Goal: Book appointment/travel/reservation

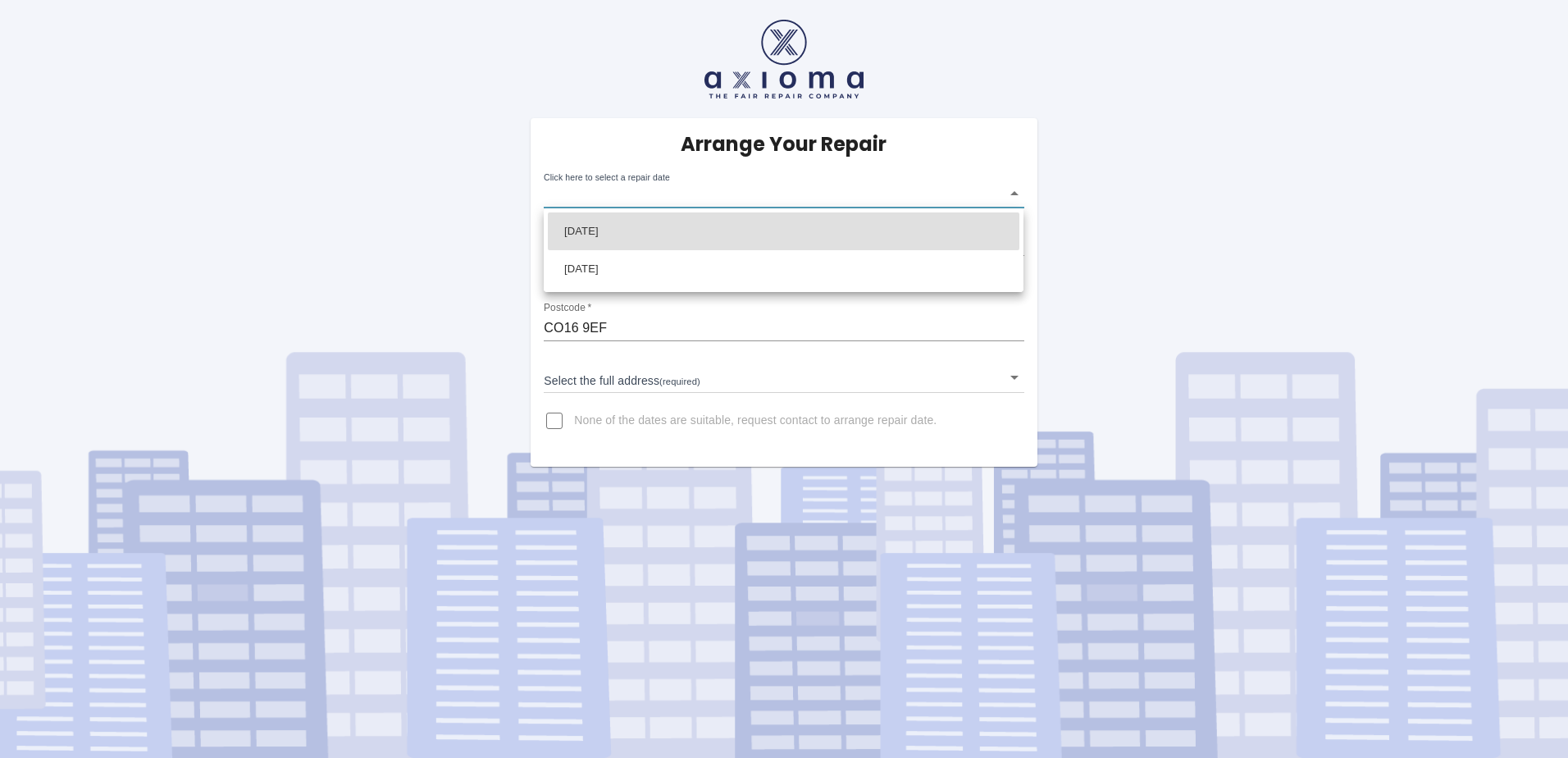
click at [577, 197] on body "Arrange Your Repair Click here to select a repair date ​ Phone Number   * 01255…" at bounding box center [784, 379] width 1568 height 758
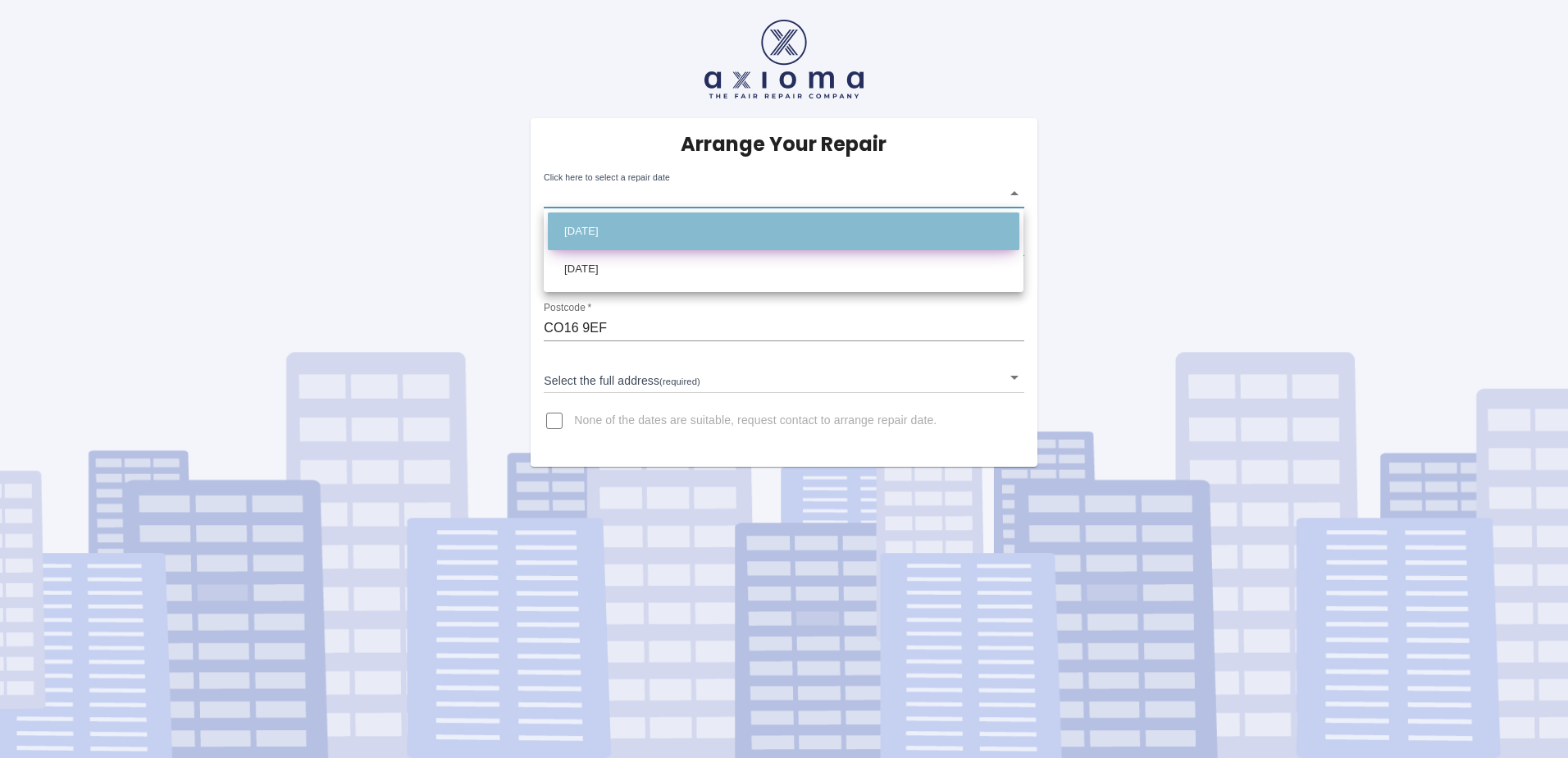
click at [708, 227] on li "[DATE]" at bounding box center [784, 231] width 472 height 38
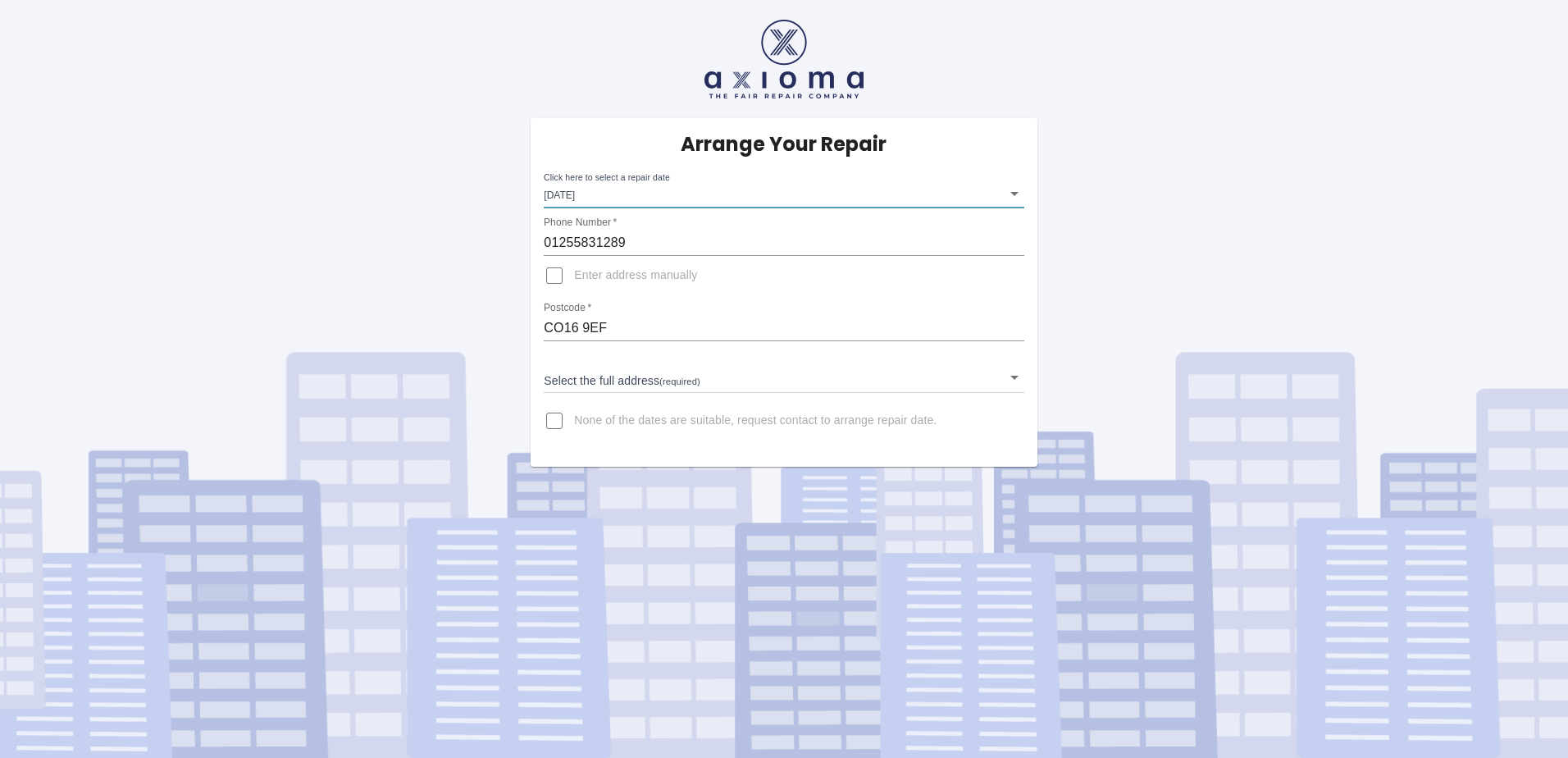
click at [636, 194] on body "Arrange Your Repair Click here to select a repair date [DATE] [DATE]T00:00:00.0…" at bounding box center [784, 379] width 1568 height 758
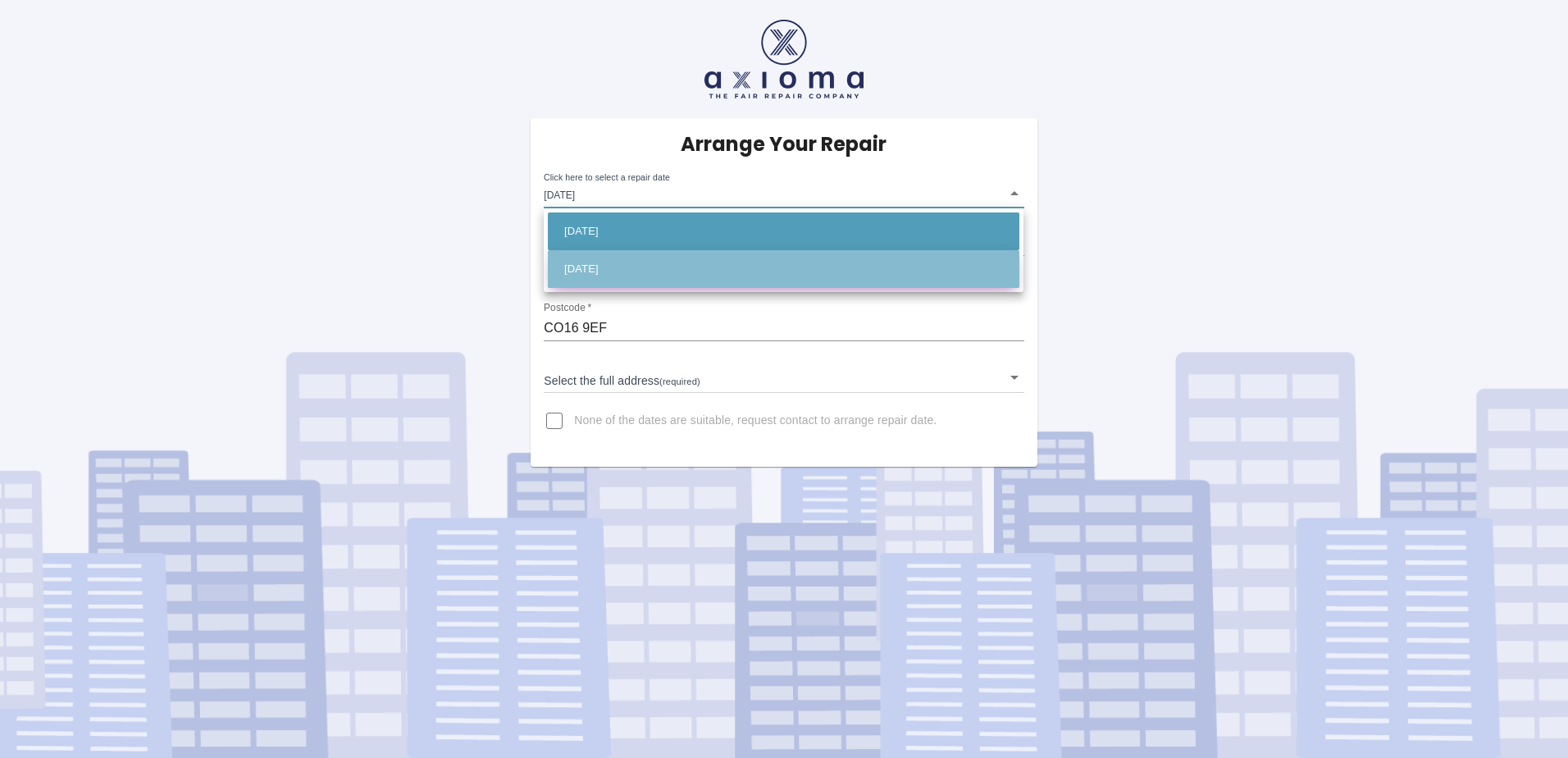
click at [642, 267] on li "[DATE]" at bounding box center [784, 269] width 472 height 38
type input "[DATE]T00:00:00.000Z"
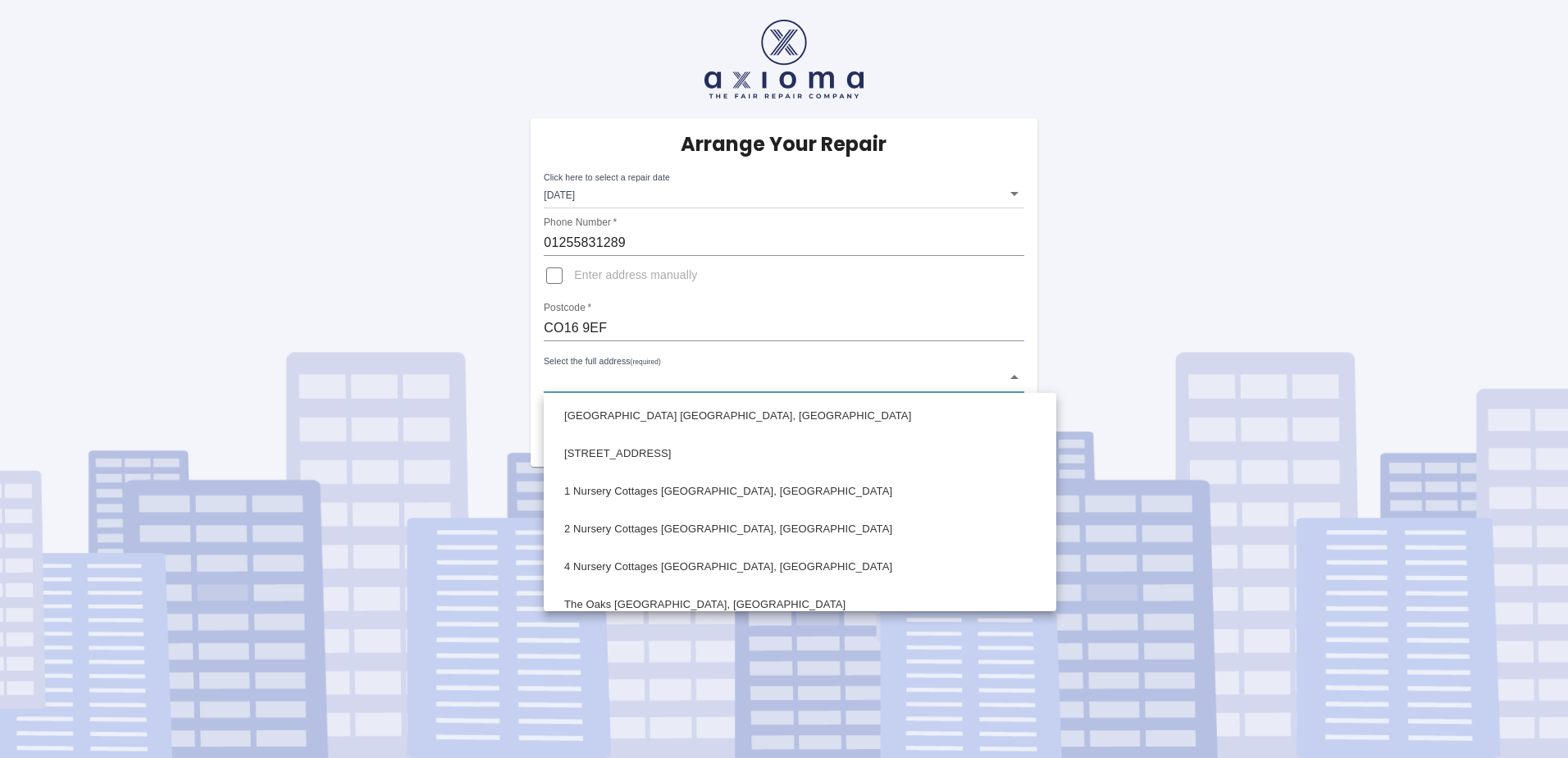
click at [593, 373] on body "Arrange Your Repair Click here to select a repair date [DATE] [DATE]T00:00:00.0…" at bounding box center [784, 379] width 1568 height 758
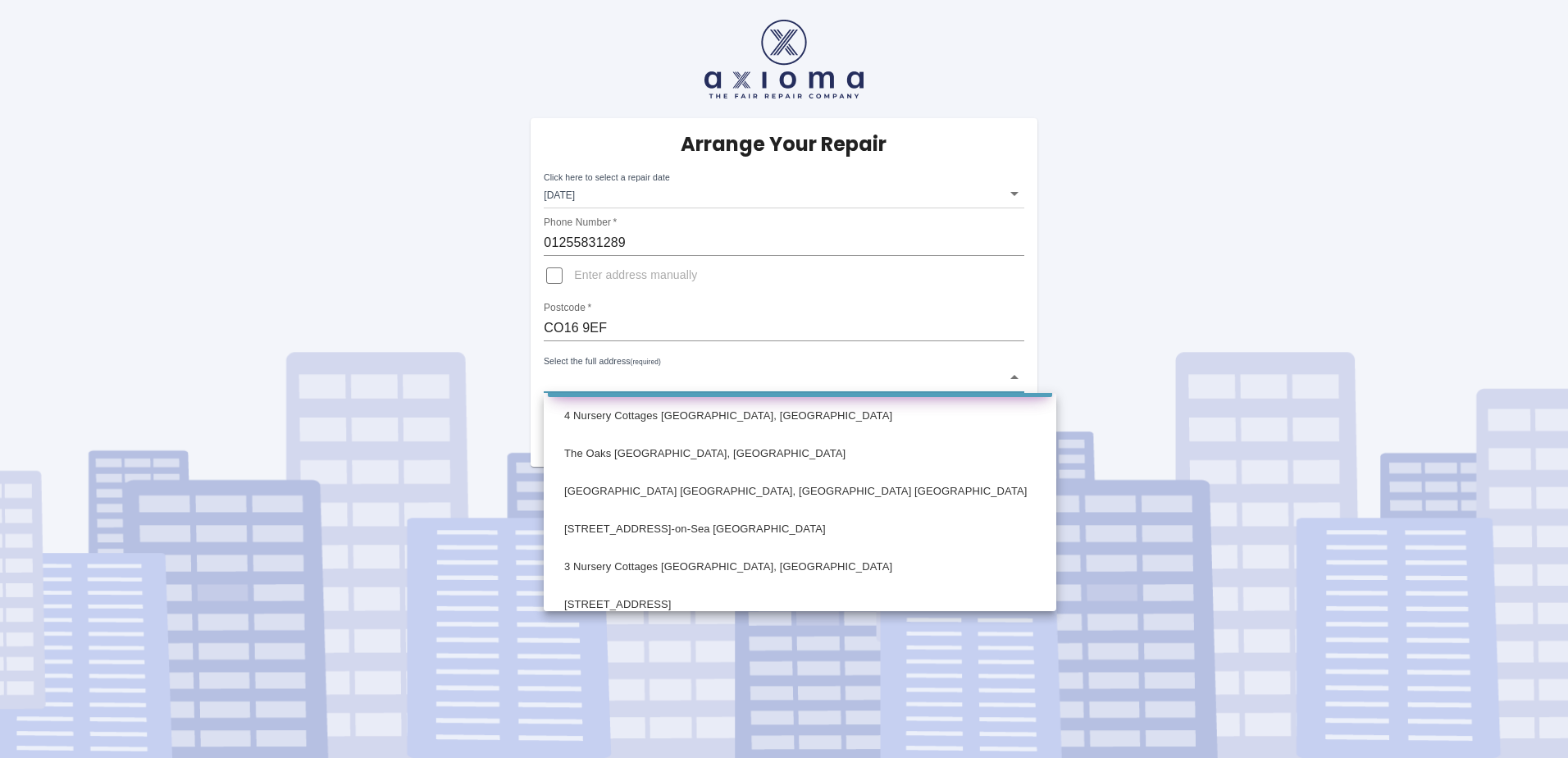
scroll to position [164, 0]
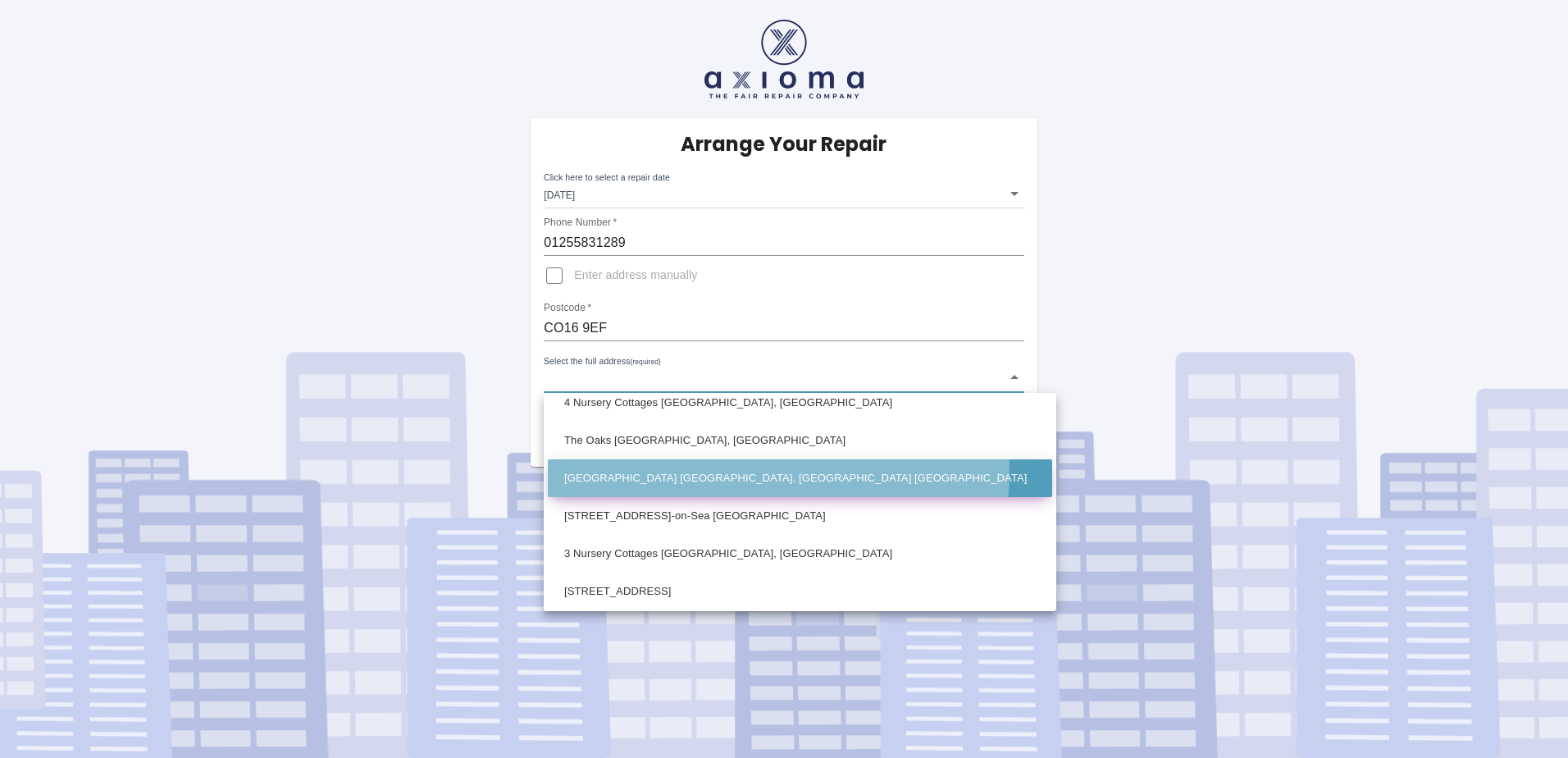
click at [730, 469] on li "[GEOGRAPHIC_DATA] [GEOGRAPHIC_DATA], [GEOGRAPHIC_DATA] [GEOGRAPHIC_DATA]" at bounding box center [800, 479] width 505 height 38
type input "[GEOGRAPHIC_DATA] [GEOGRAPHIC_DATA], [GEOGRAPHIC_DATA] [GEOGRAPHIC_DATA]"
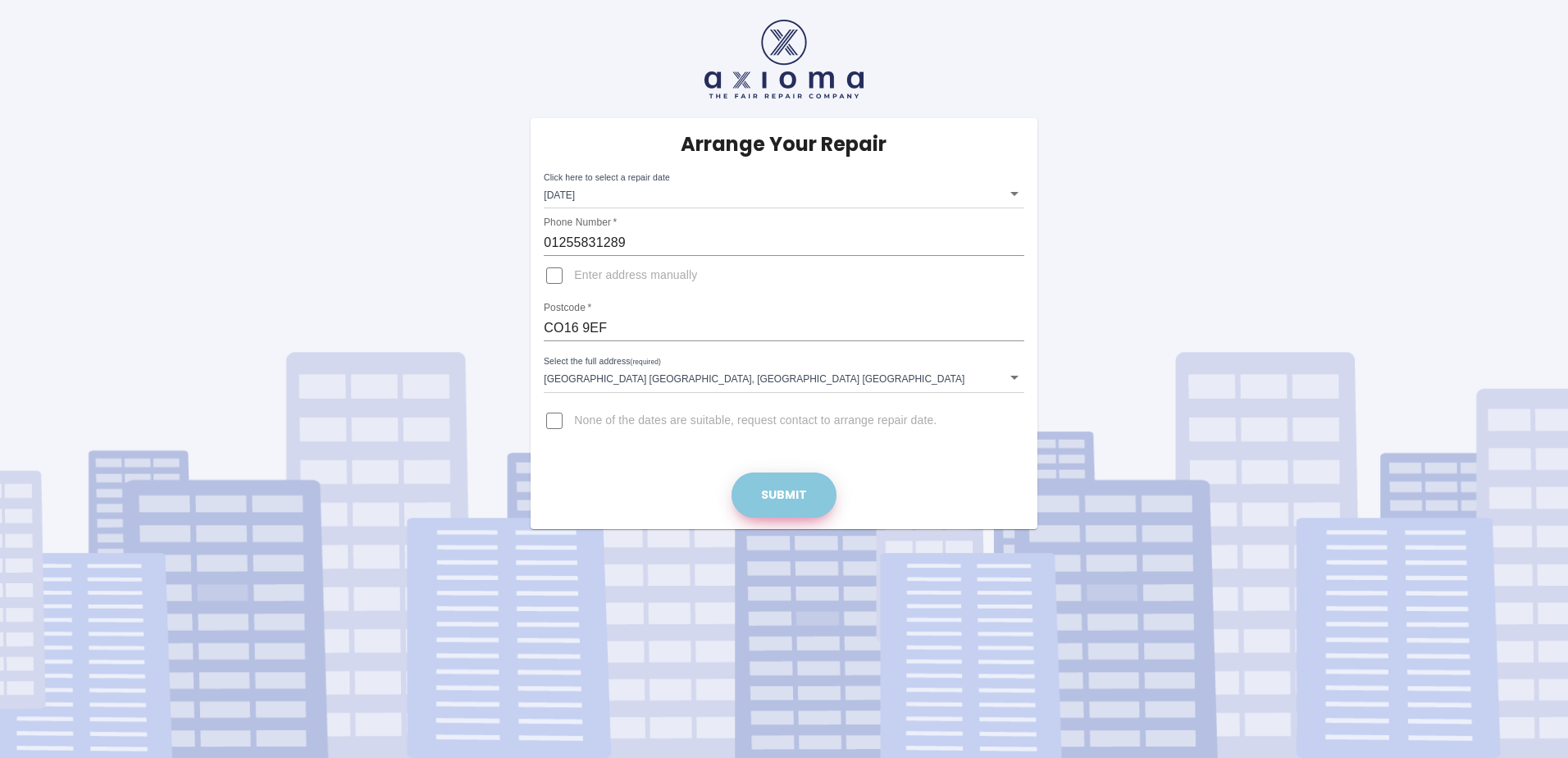
click at [776, 487] on button "Submit" at bounding box center [784, 496] width 105 height 45
